Goal: Information Seeking & Learning: Check status

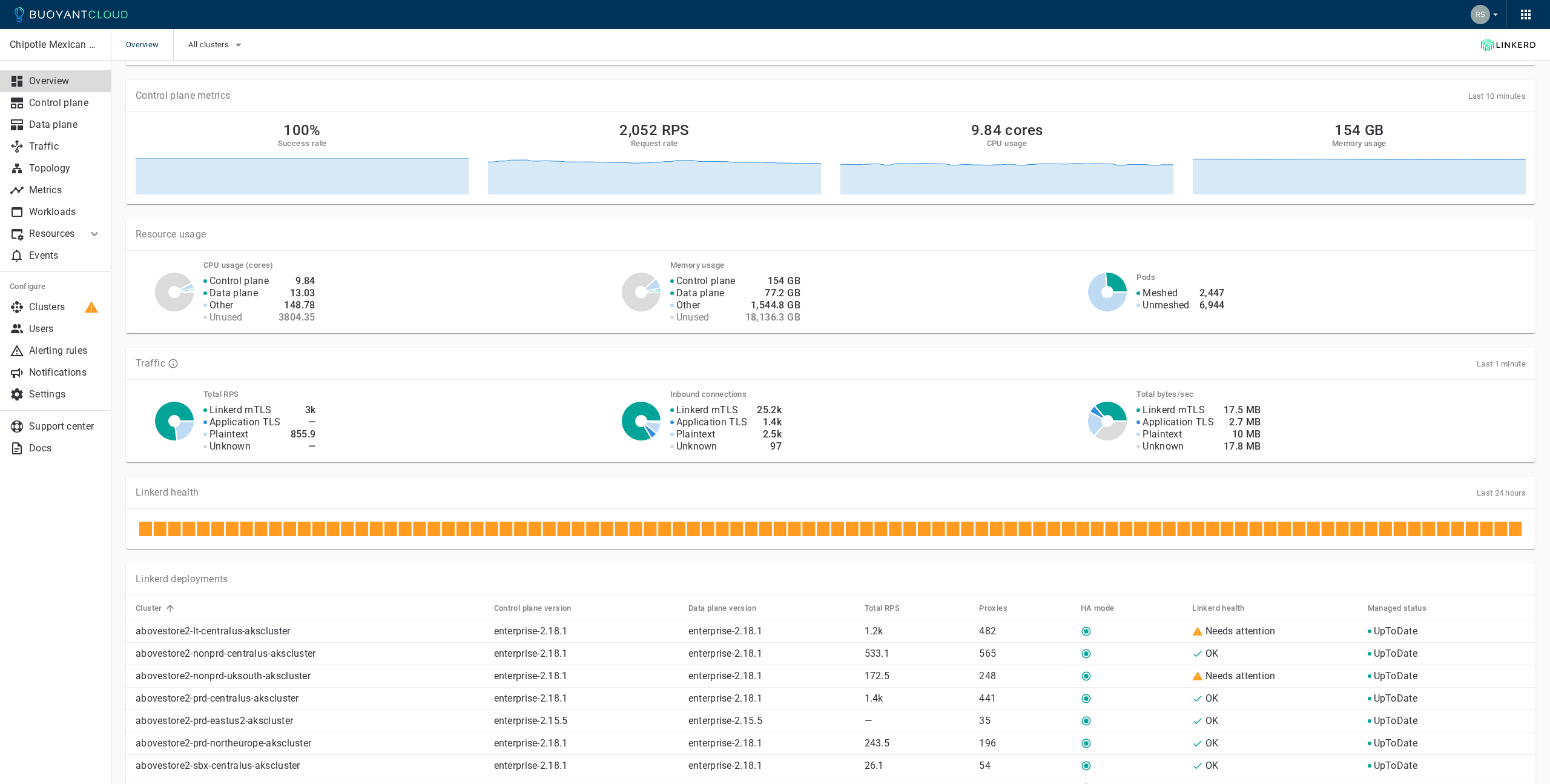
scroll to position [164, 0]
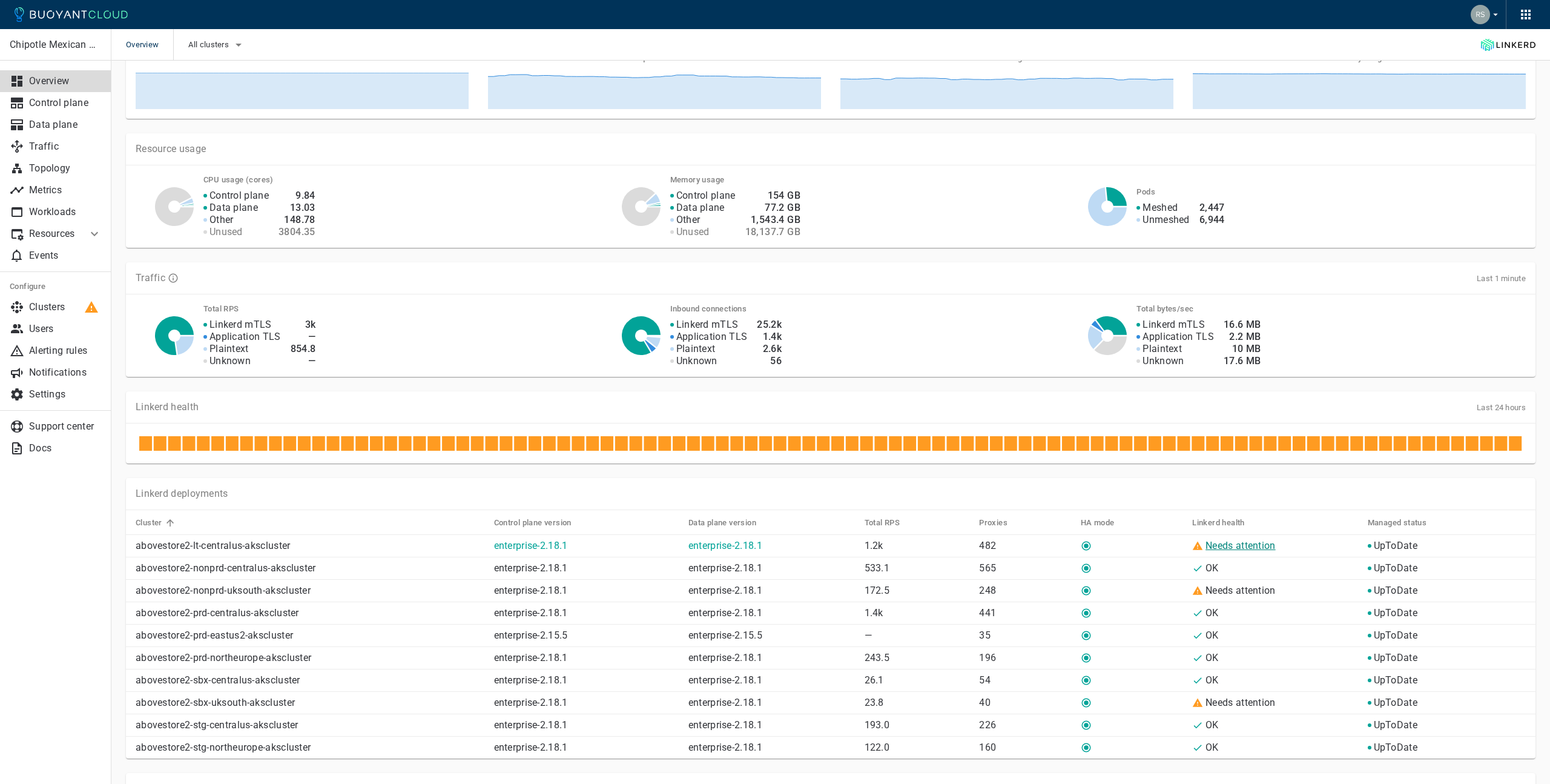
click at [1253, 539] on link "Needs attention" at bounding box center [1240, 545] width 70 height 11
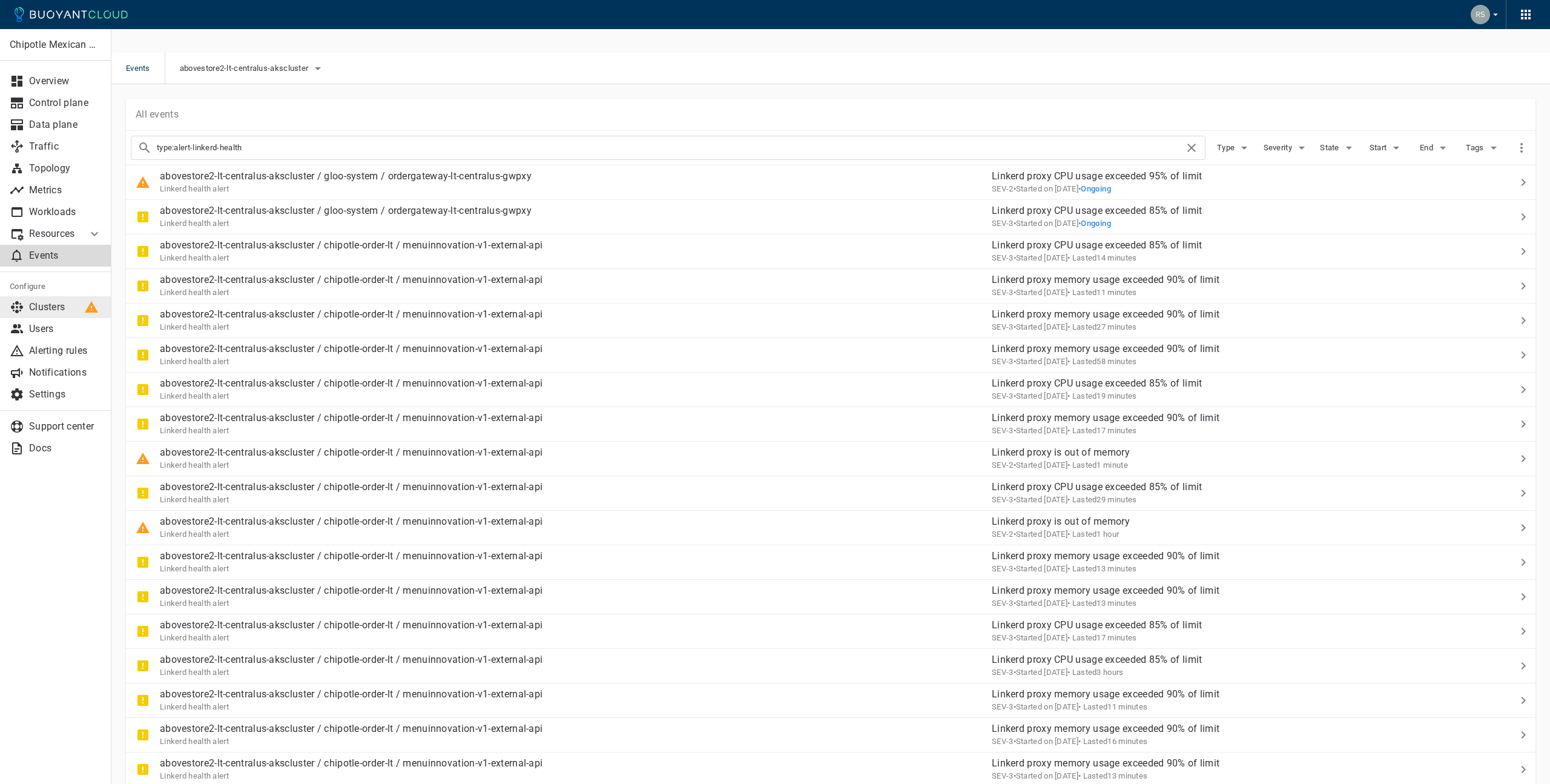
click at [49, 310] on p "Clusters" at bounding box center [65, 307] width 73 height 12
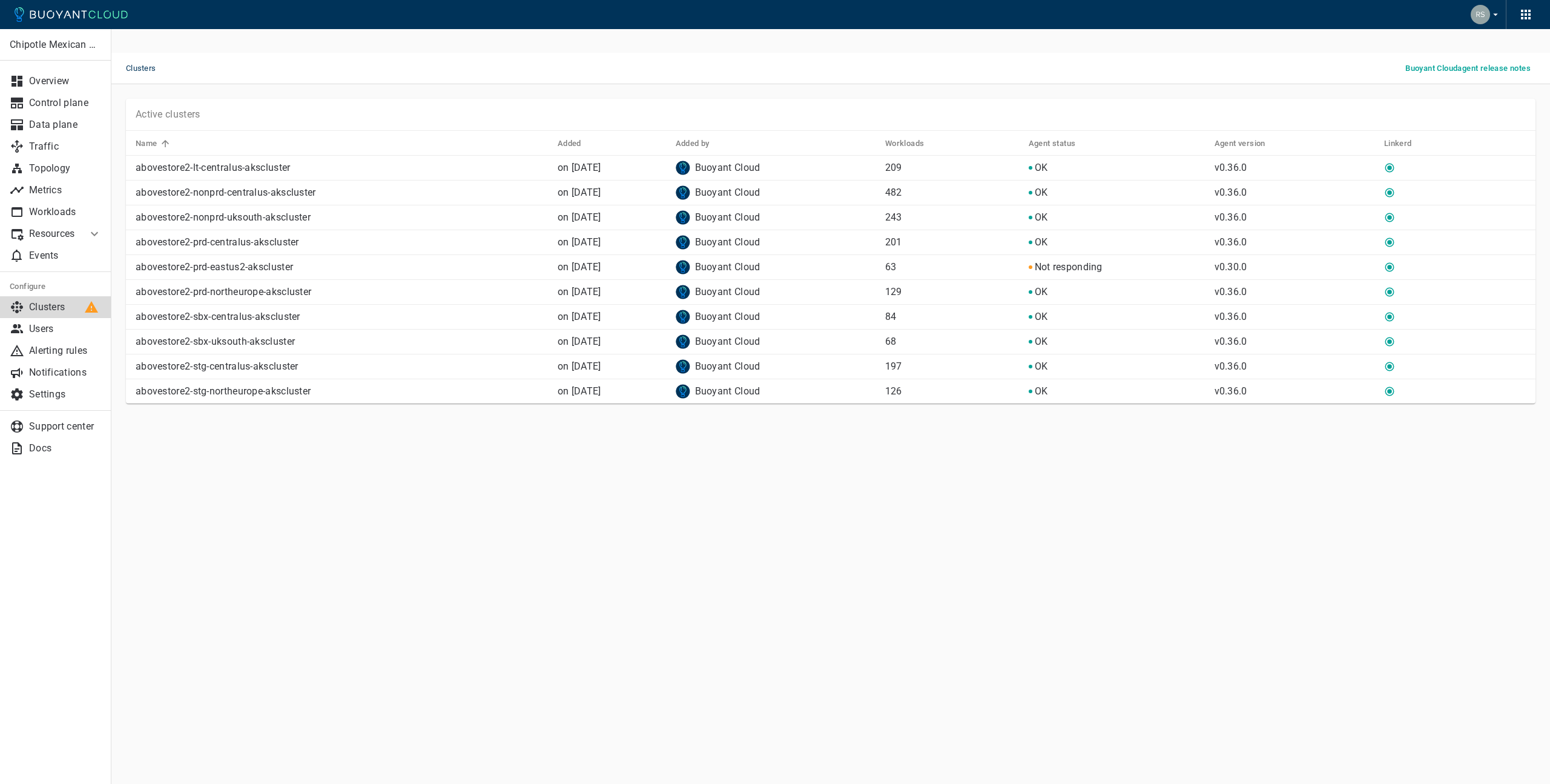
click at [389, 84] on div "Active clusters Name Added Added by Workloads Agent status Agent version Linker…" at bounding box center [824, 244] width 1425 height 319
click at [51, 133] on link "Data plane" at bounding box center [55, 124] width 112 height 22
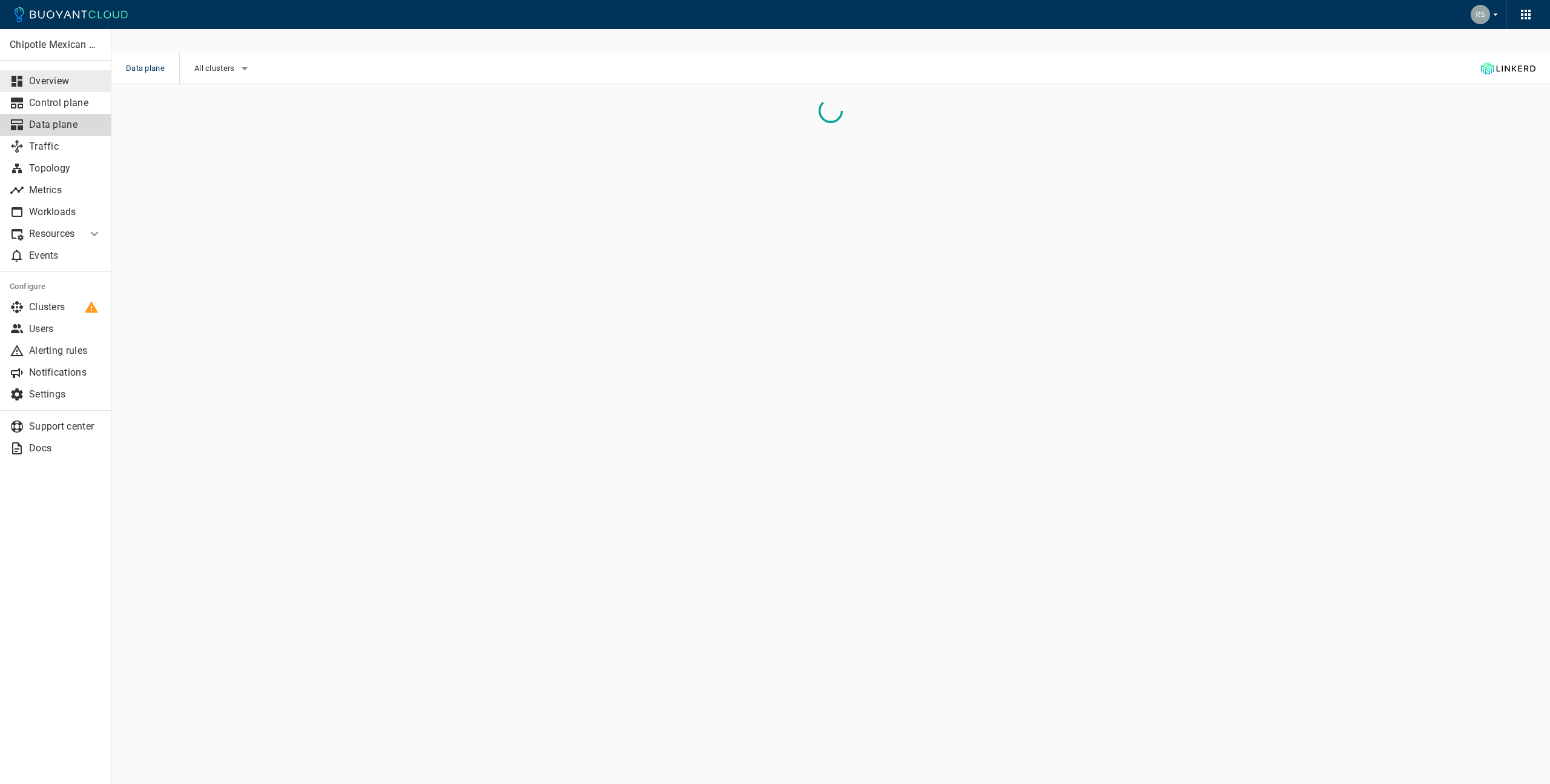
click at [59, 79] on p "Overview" at bounding box center [65, 81] width 73 height 12
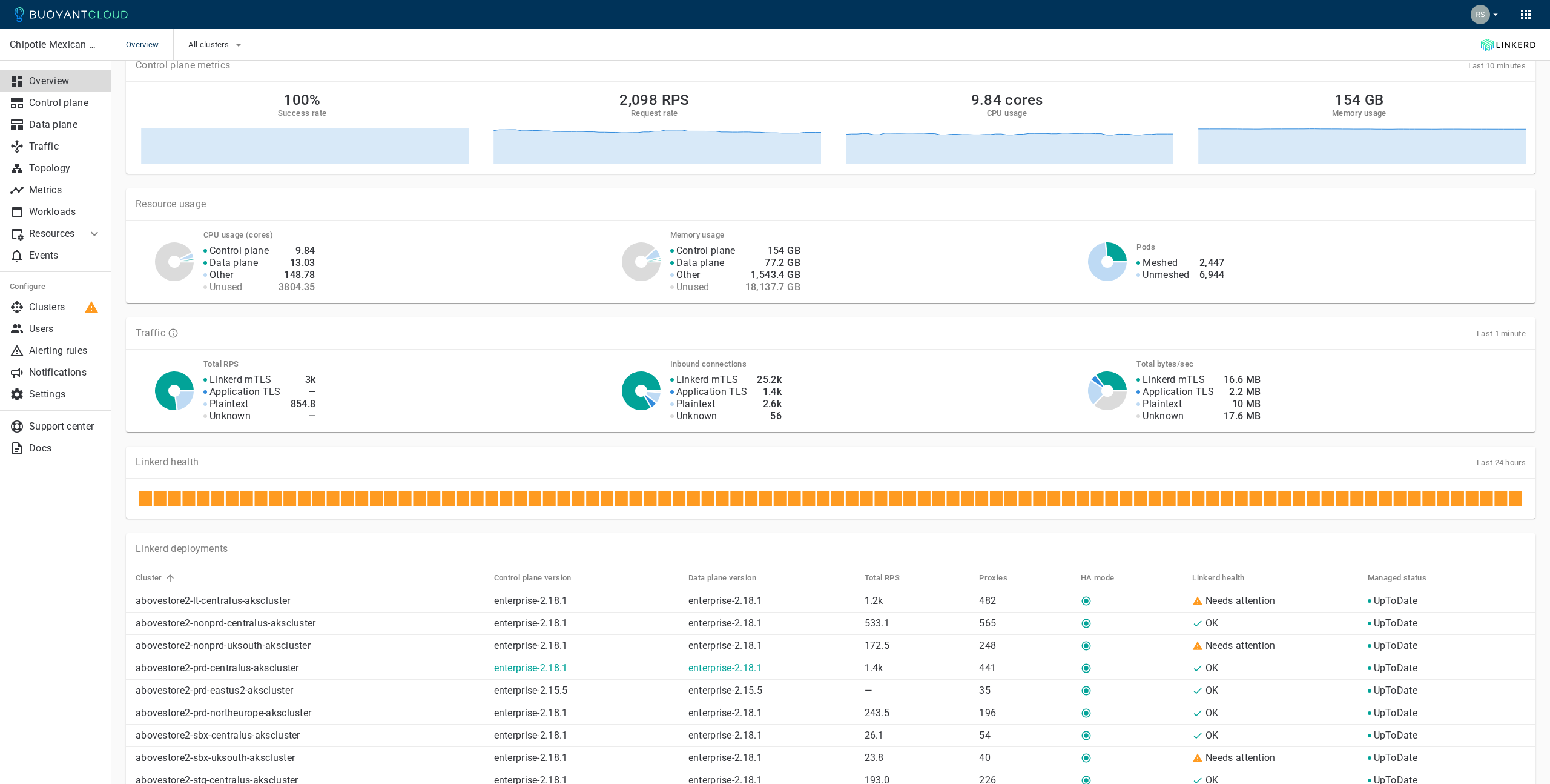
scroll to position [185, 0]
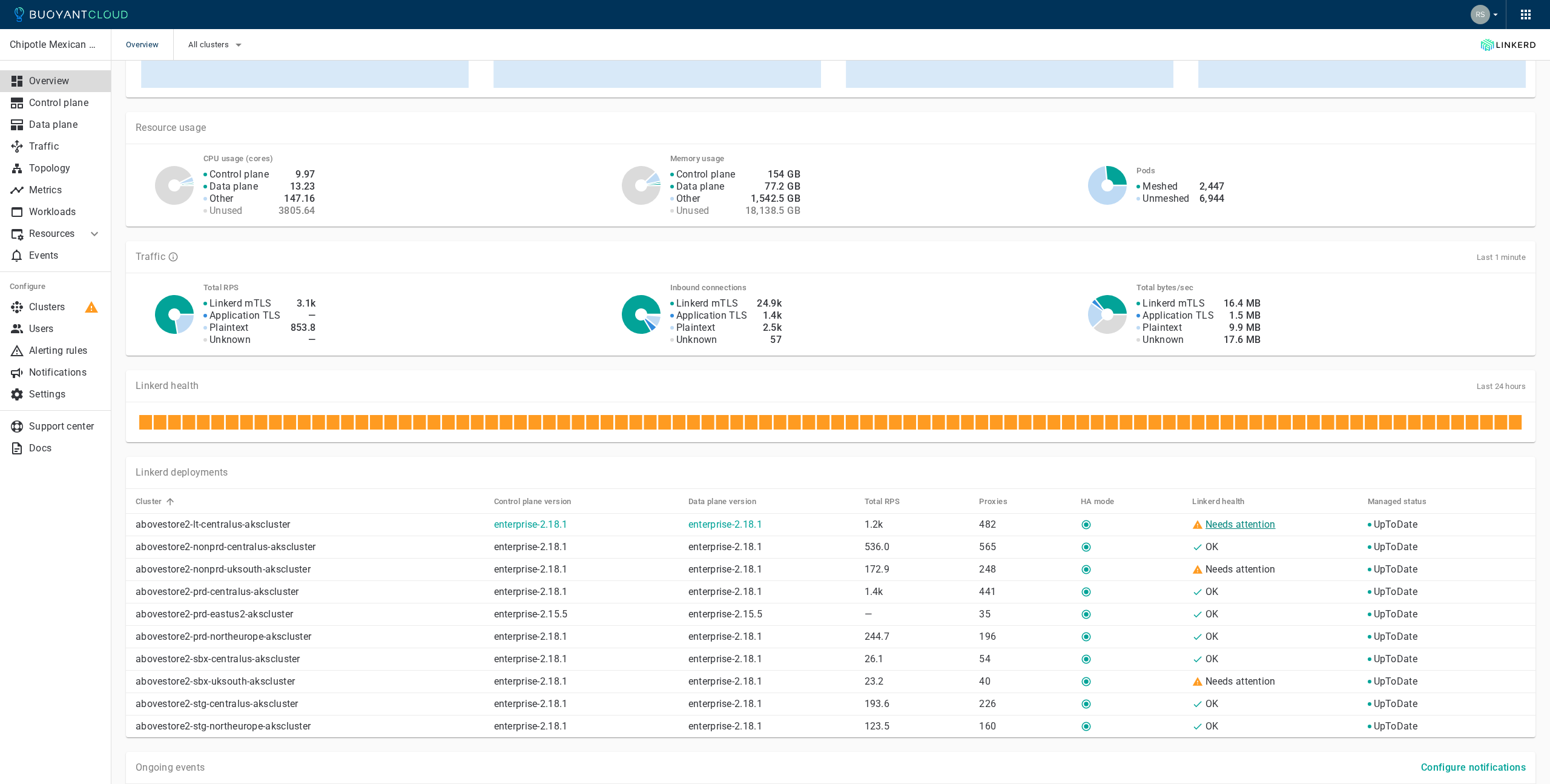
click at [1251, 518] on link "Needs attention" at bounding box center [1240, 524] width 70 height 11
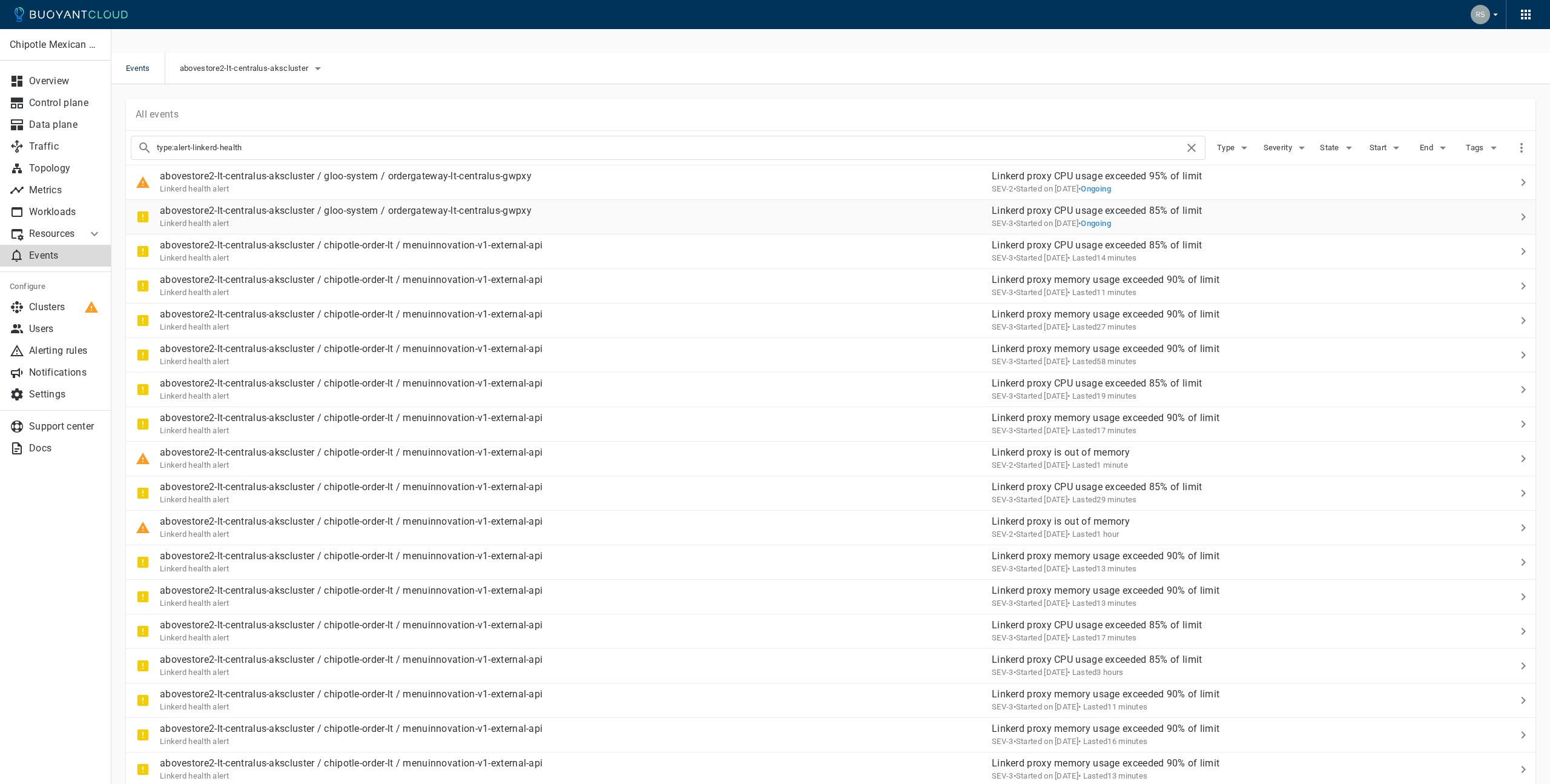
click at [426, 205] on p "abovestore2-lt-centralus-akscluster / gloo-system / ordergateway-lt-centralus-g…" at bounding box center [345, 210] width 372 height 12
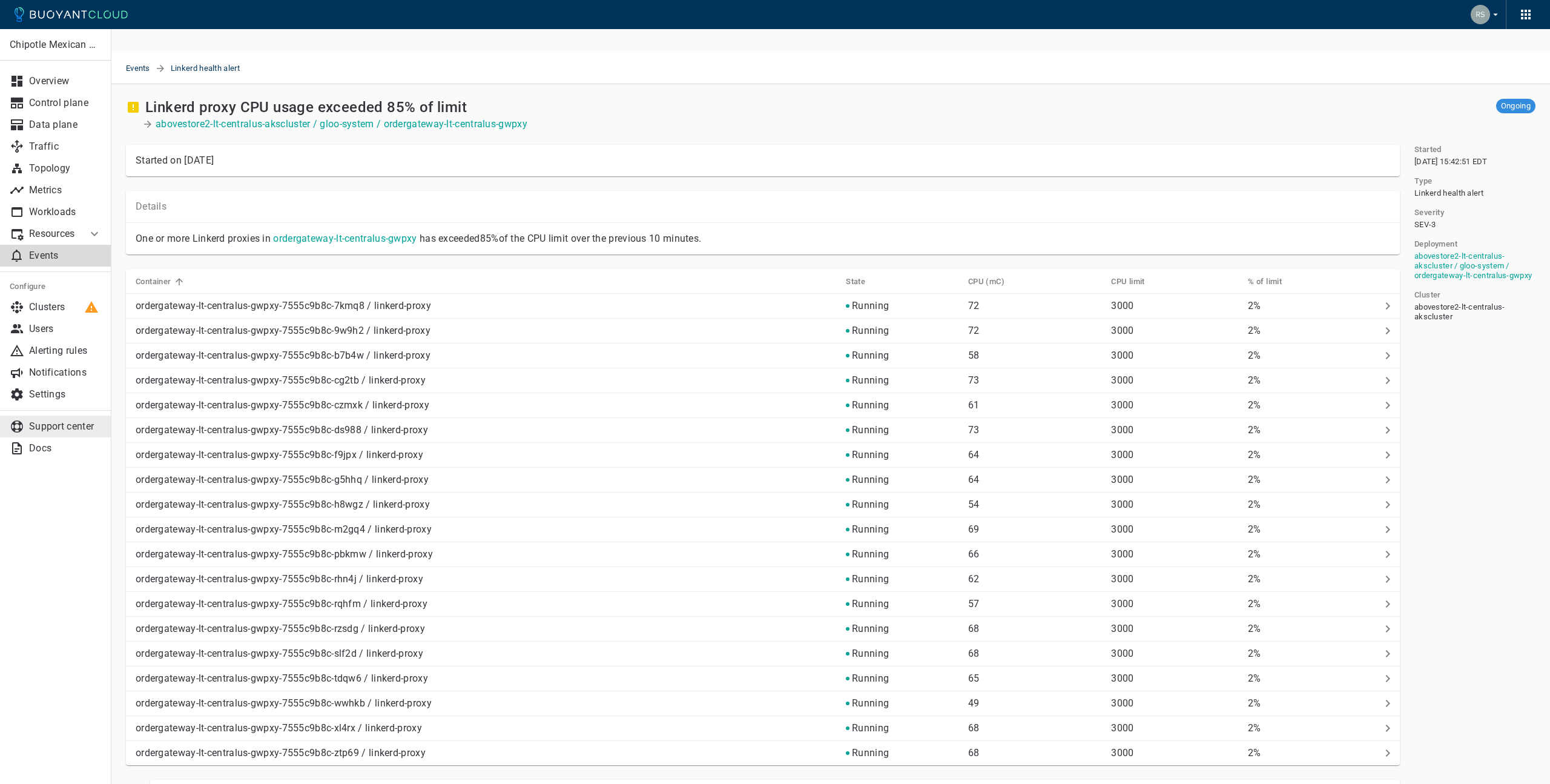
click at [51, 426] on p "Support center" at bounding box center [65, 426] width 73 height 12
